Goal: Obtain resource: Download file/media

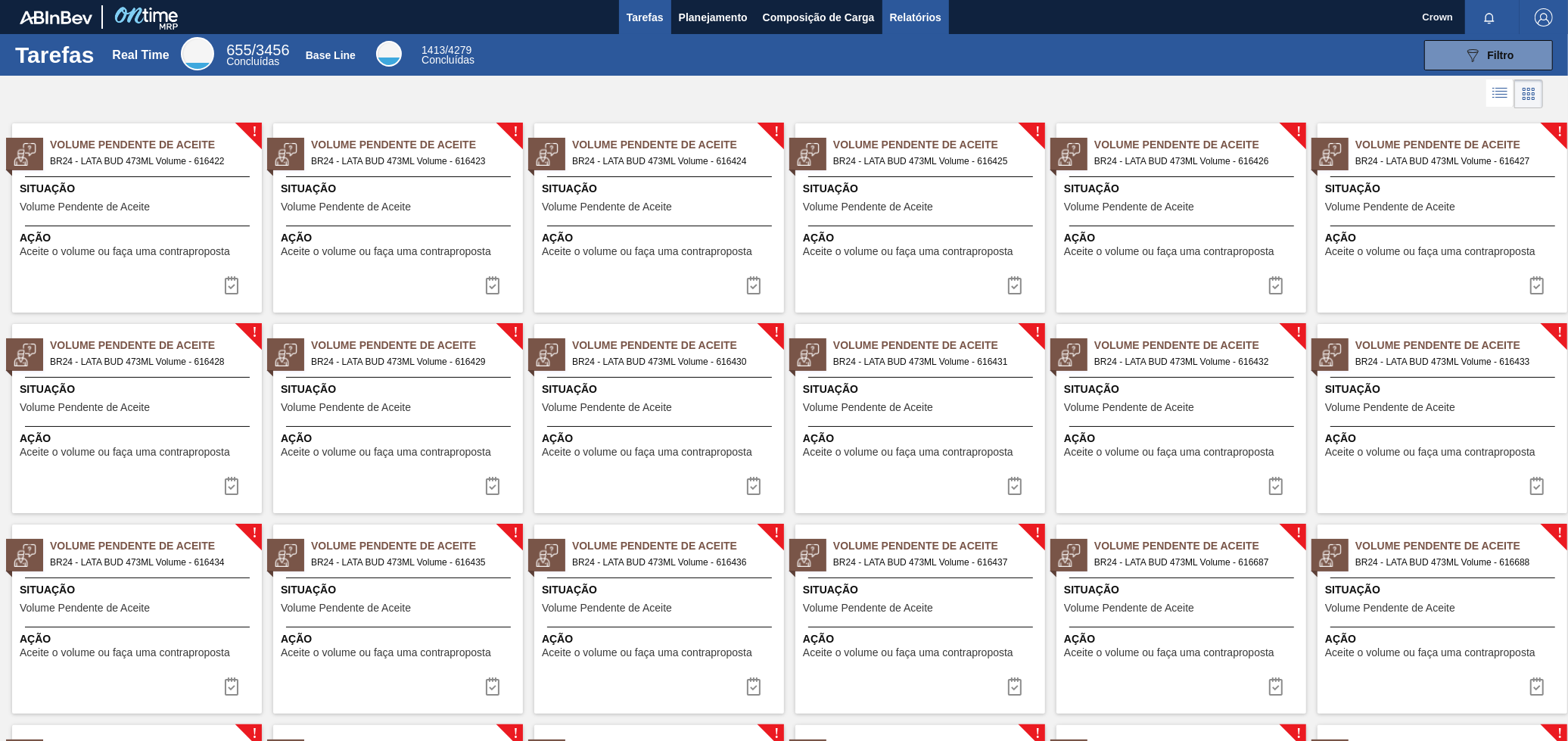
click at [898, 20] on span "Relatórios" at bounding box center [916, 17] width 52 height 18
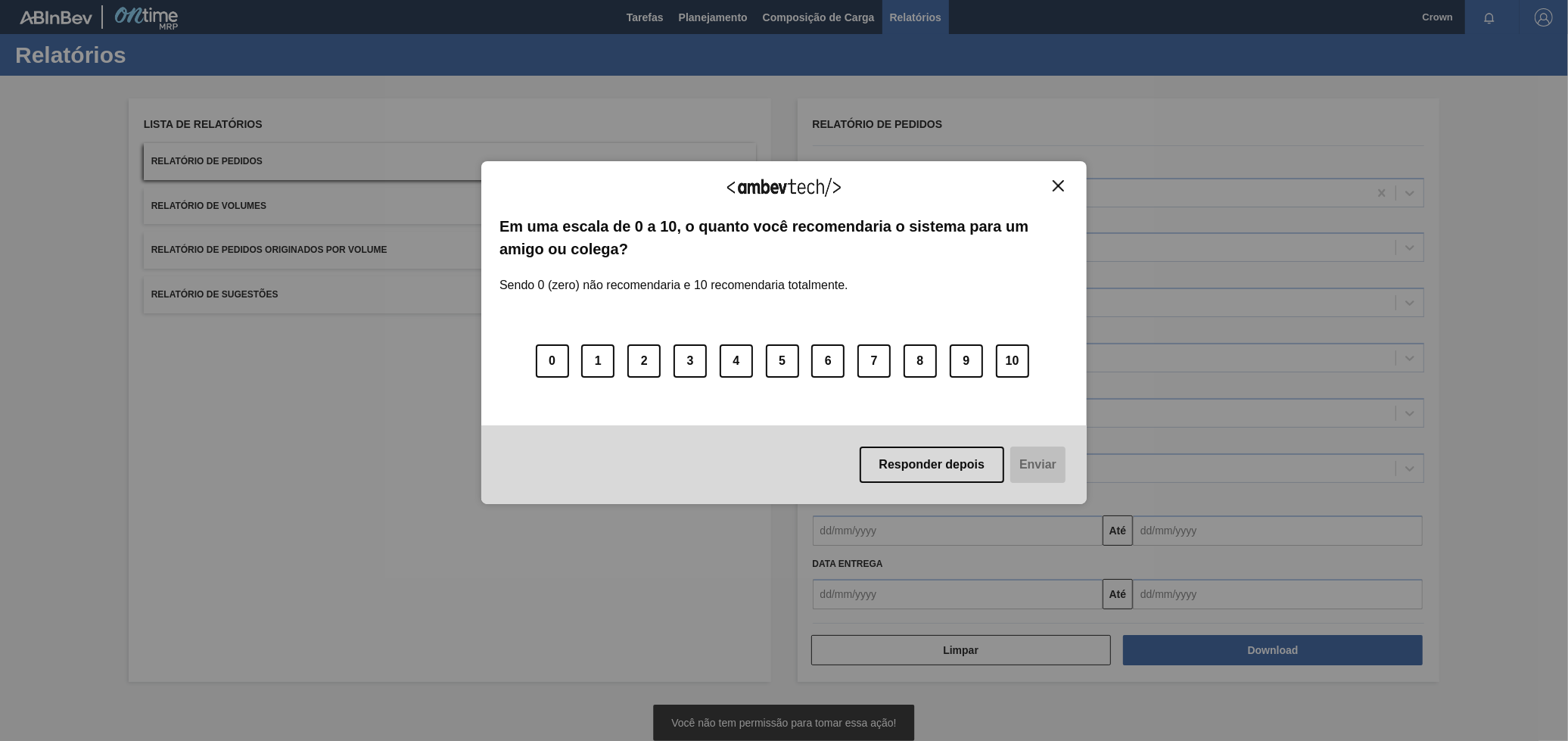
click at [1065, 195] on div "Agradecemos seu feedback!" at bounding box center [784, 197] width 569 height 36
click at [1062, 194] on div "Agradecemos seu feedback!" at bounding box center [784, 197] width 569 height 36
click at [1053, 185] on img "Close" at bounding box center [1058, 185] width 11 height 11
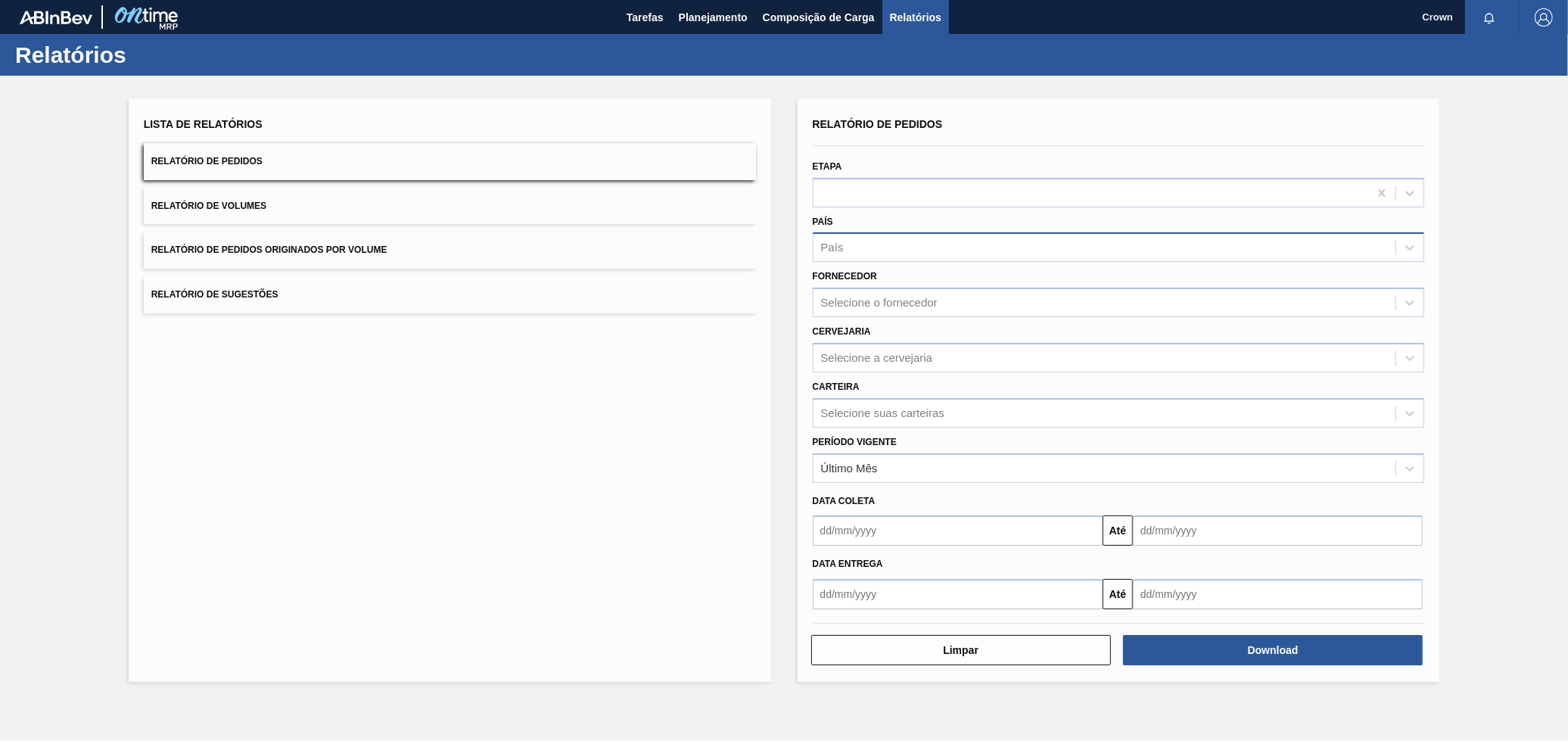
click at [954, 250] on div "País" at bounding box center [1105, 248] width 582 height 22
click at [972, 173] on div "Etapa" at bounding box center [1119, 181] width 612 height 52
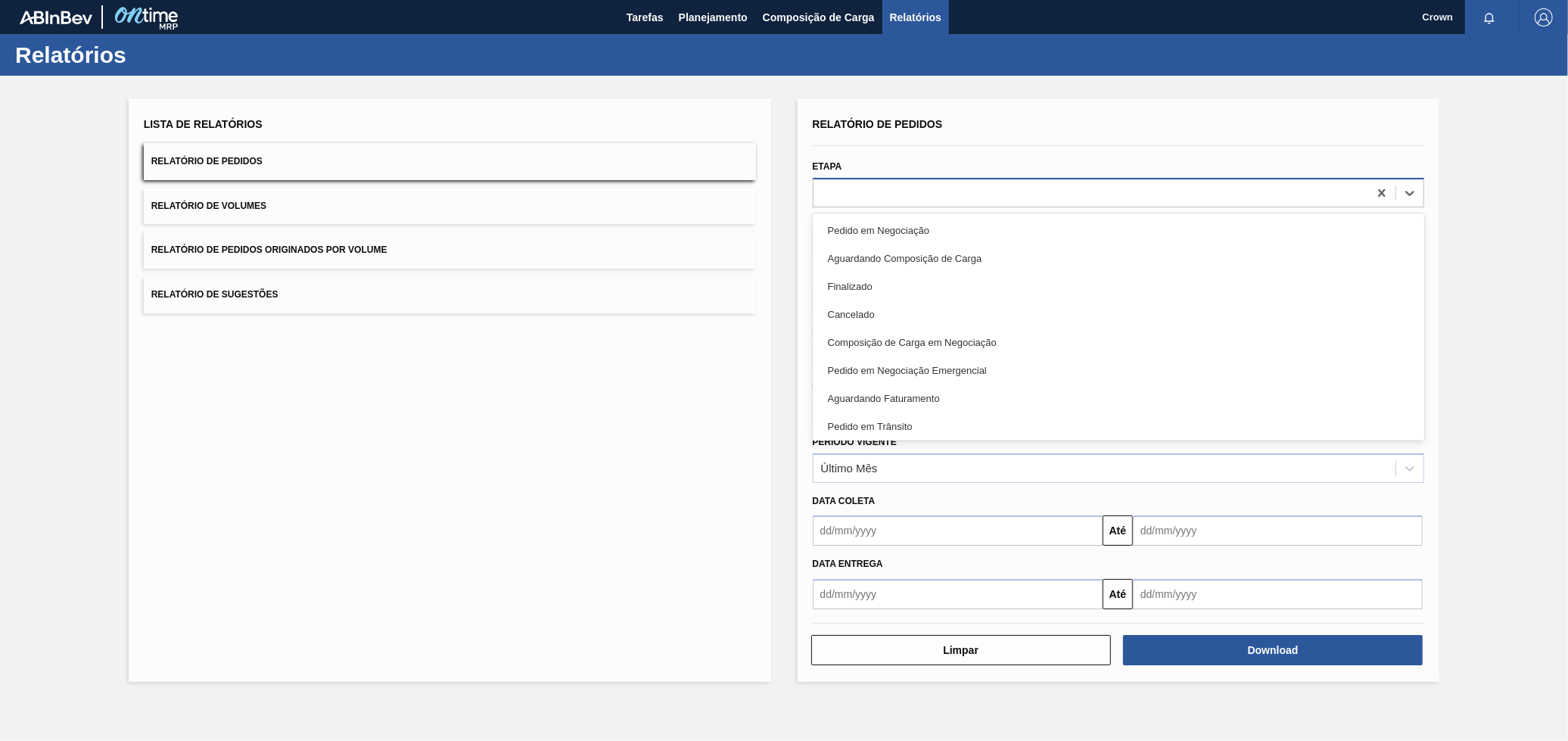
click at [955, 190] on div at bounding box center [1091, 192] width 555 height 22
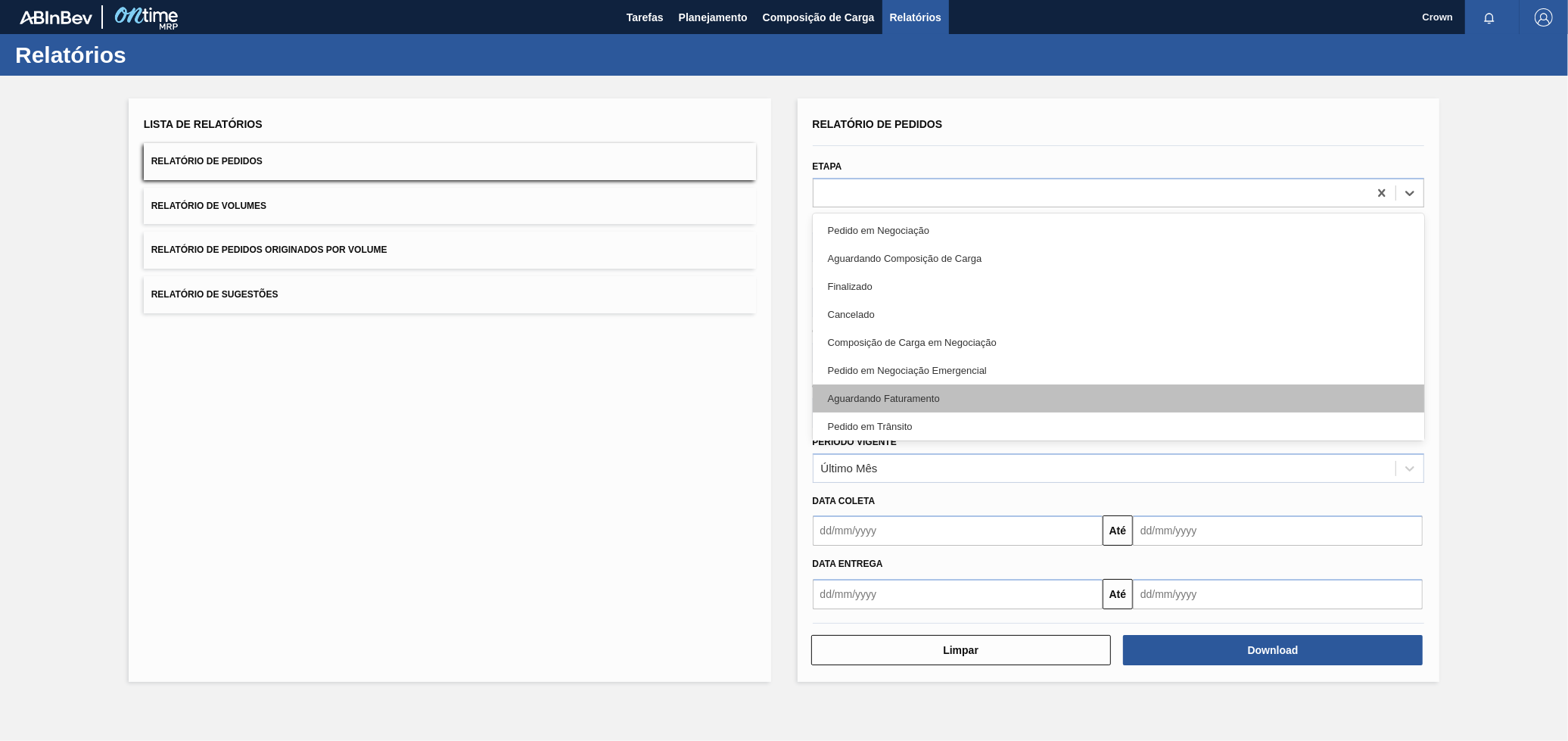
click at [933, 388] on div "Aguardando Faturamento" at bounding box center [1119, 399] width 612 height 28
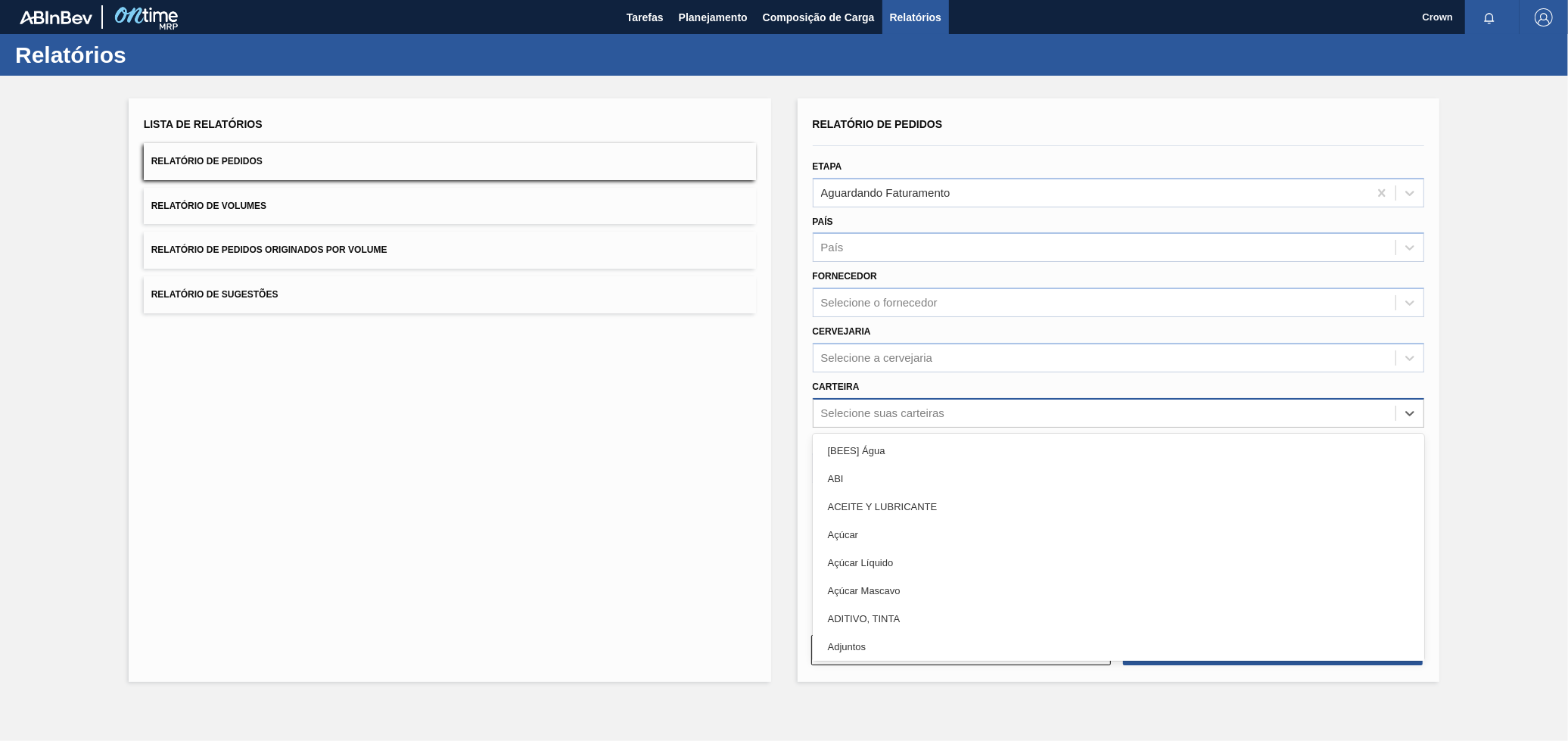
click at [897, 407] on div "Selecione suas carteiras" at bounding box center [882, 413] width 123 height 13
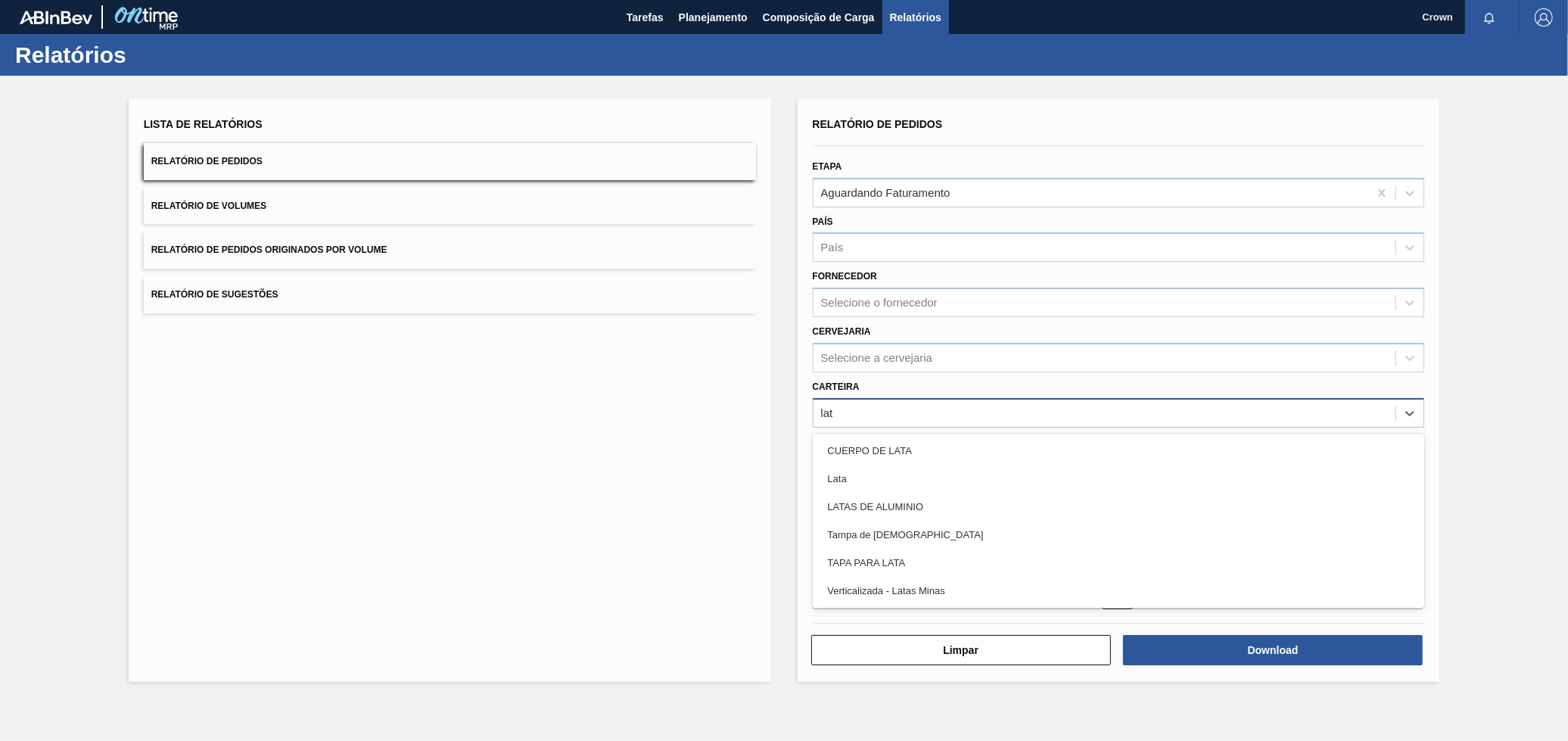
type input "lata"
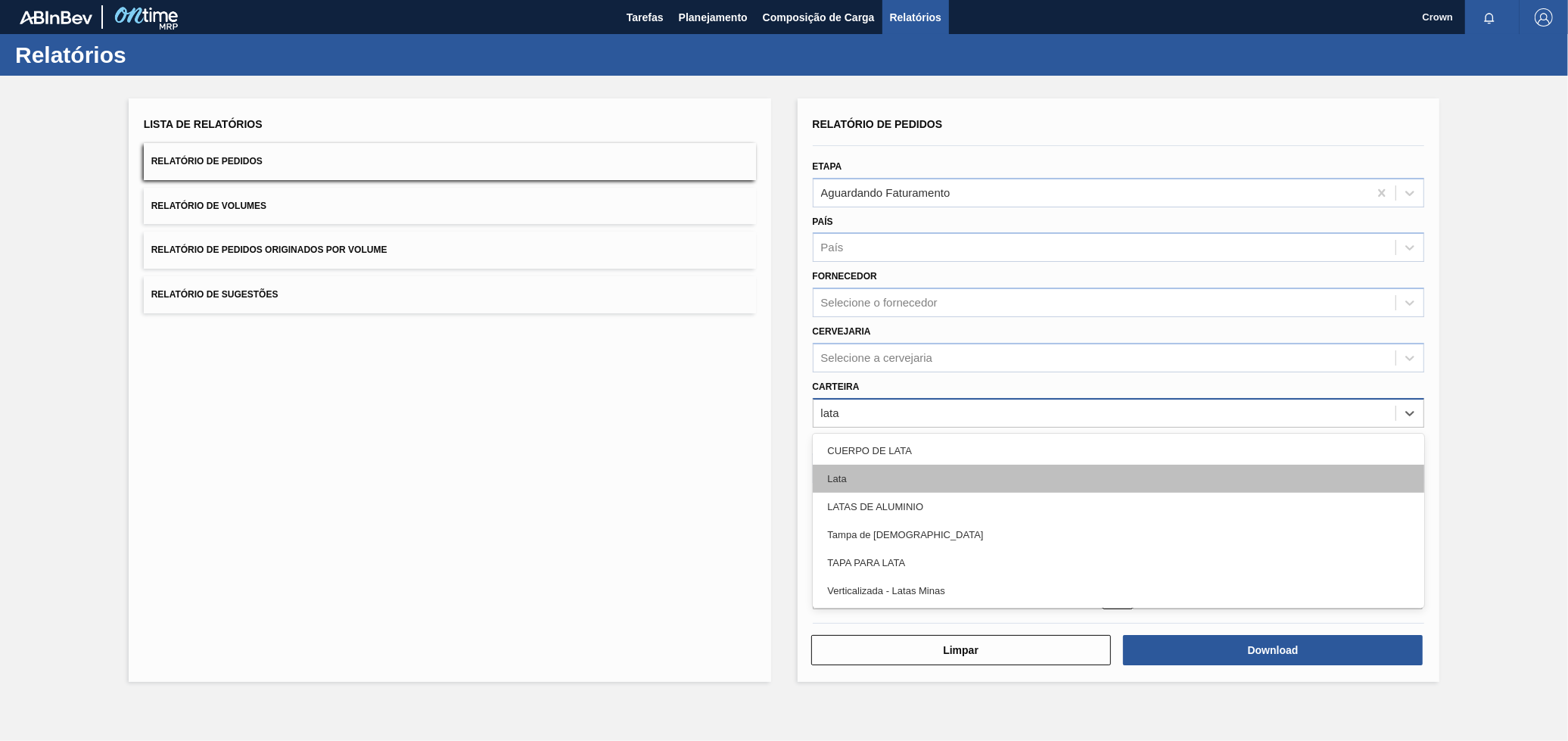
click at [868, 477] on div "Lata" at bounding box center [1119, 479] width 612 height 28
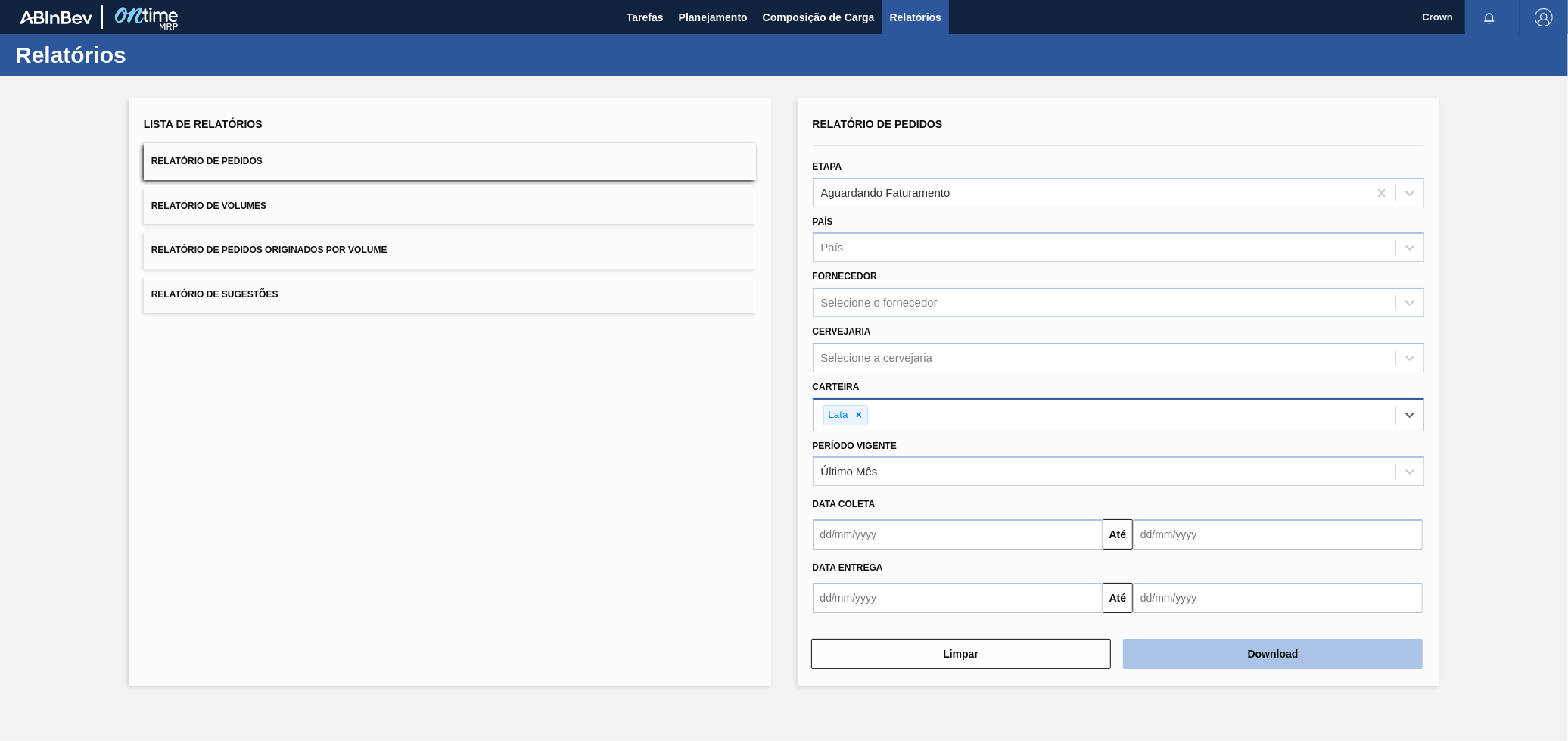
click at [1169, 648] on button "Download" at bounding box center [1272, 654] width 300 height 31
